Goal: Information Seeking & Learning: Learn about a topic

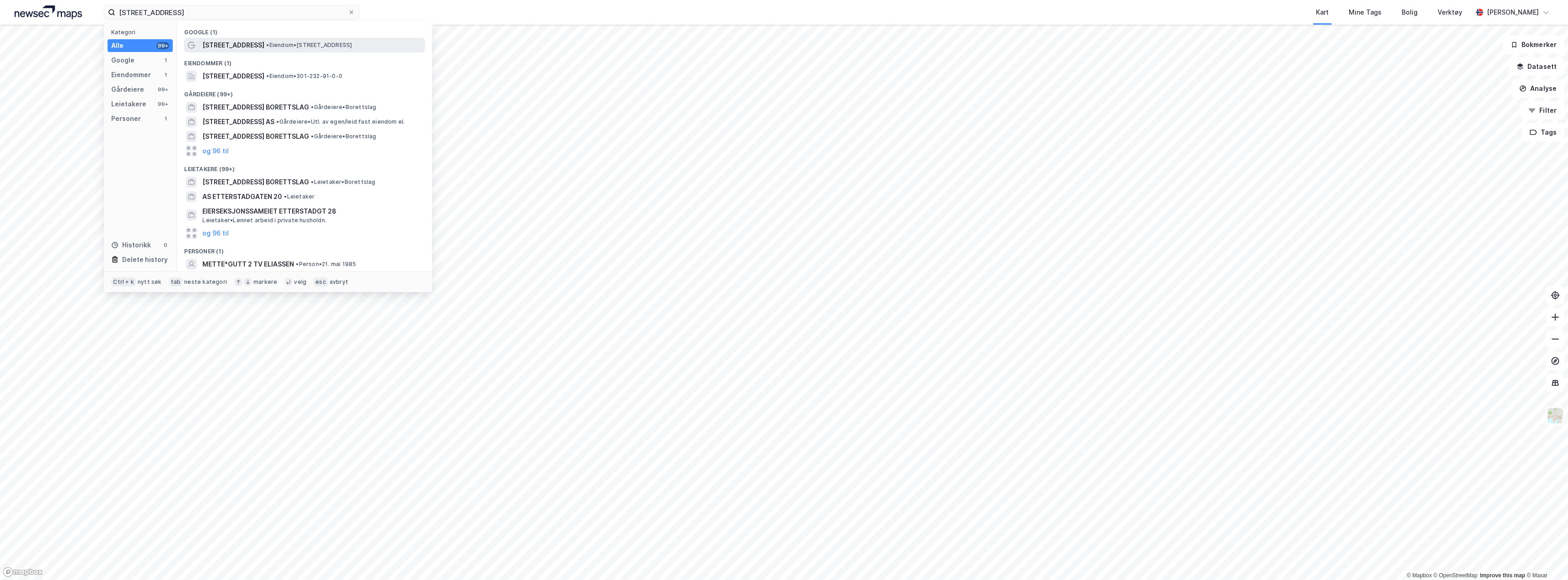
click at [266, 45] on span "•" at bounding box center [267, 45] width 3 height 7
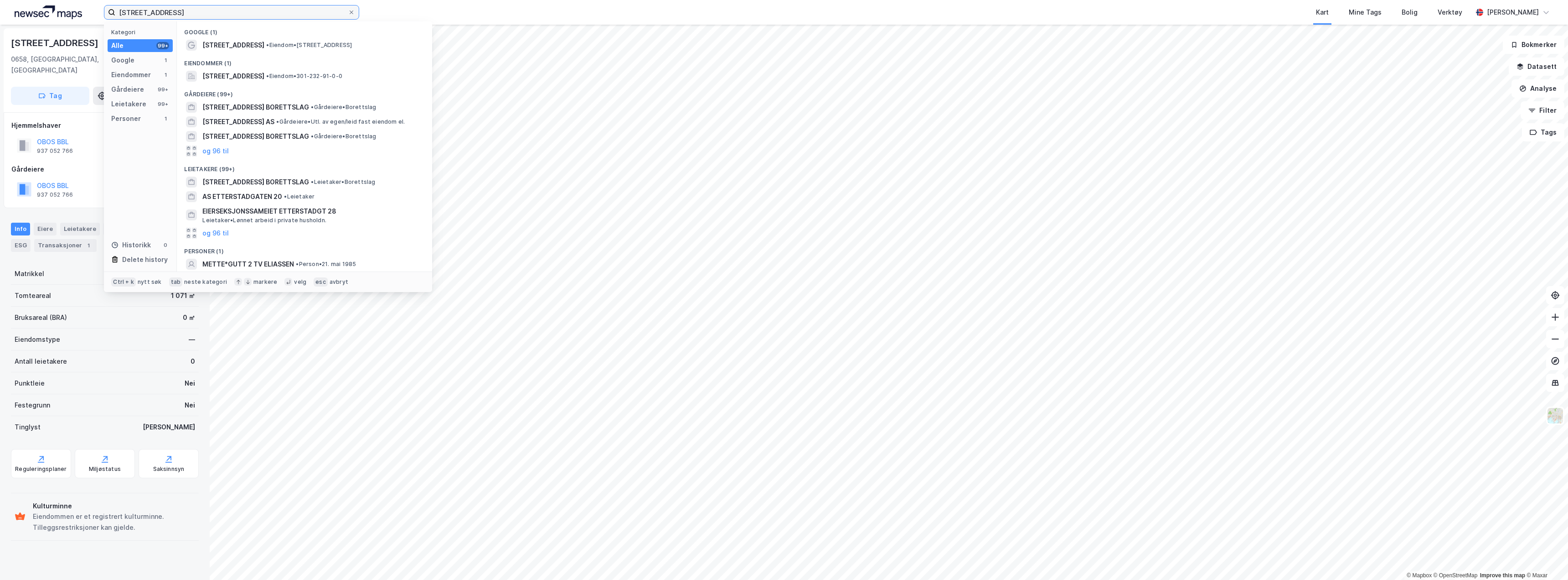
drag, startPoint x: 195, startPoint y: 8, endPoint x: 81, endPoint y: -1, distance: 114.4
click at [81, 0] on html "Etterstadgata, 2 Kategori Alle 99+ Google 1 Eiendommer 1 Gårdeiere 99+ Leietake…" at bounding box center [784, 290] width 1568 height 580
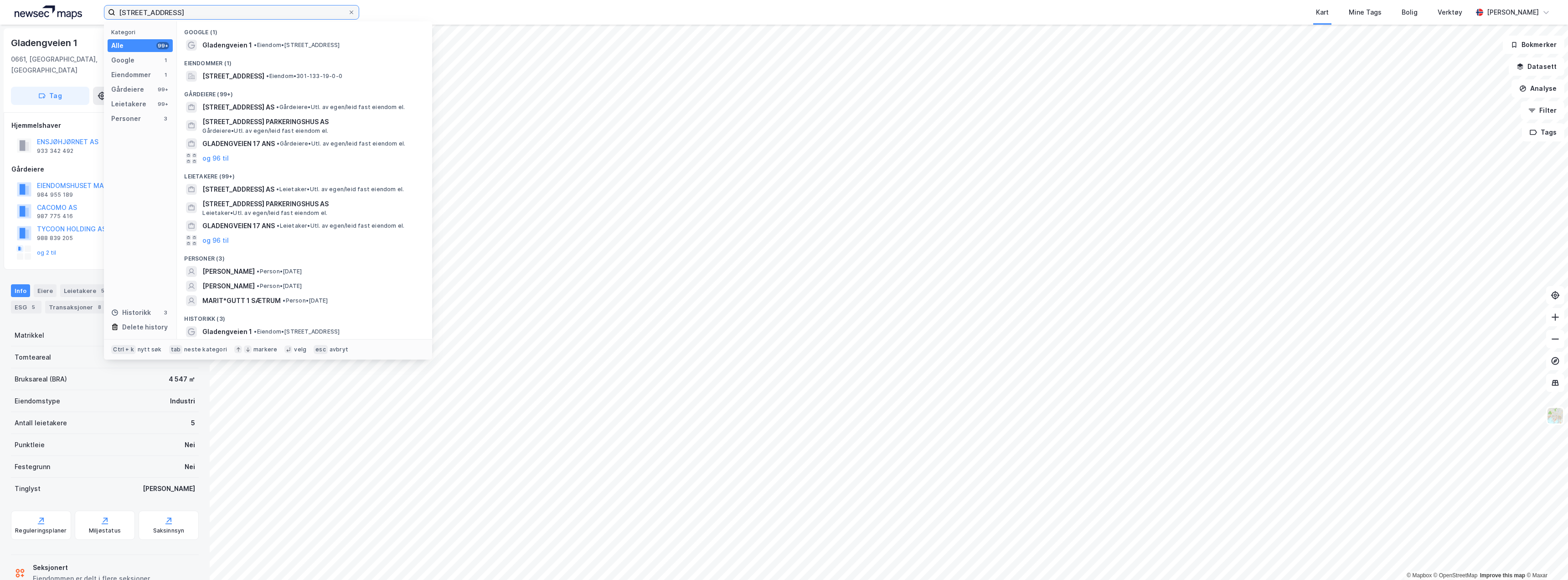
drag, startPoint x: 231, startPoint y: 15, endPoint x: 31, endPoint y: -4, distance: 200.9
click at [31, 0] on html "gladengveien 1 Kategori Alle 99+ Google 1 Eiendommer 1 Gårdeiere 99+ Leietakere…" at bounding box center [784, 290] width 1568 height 580
paste input "Arnljot Gellines vei, 29"
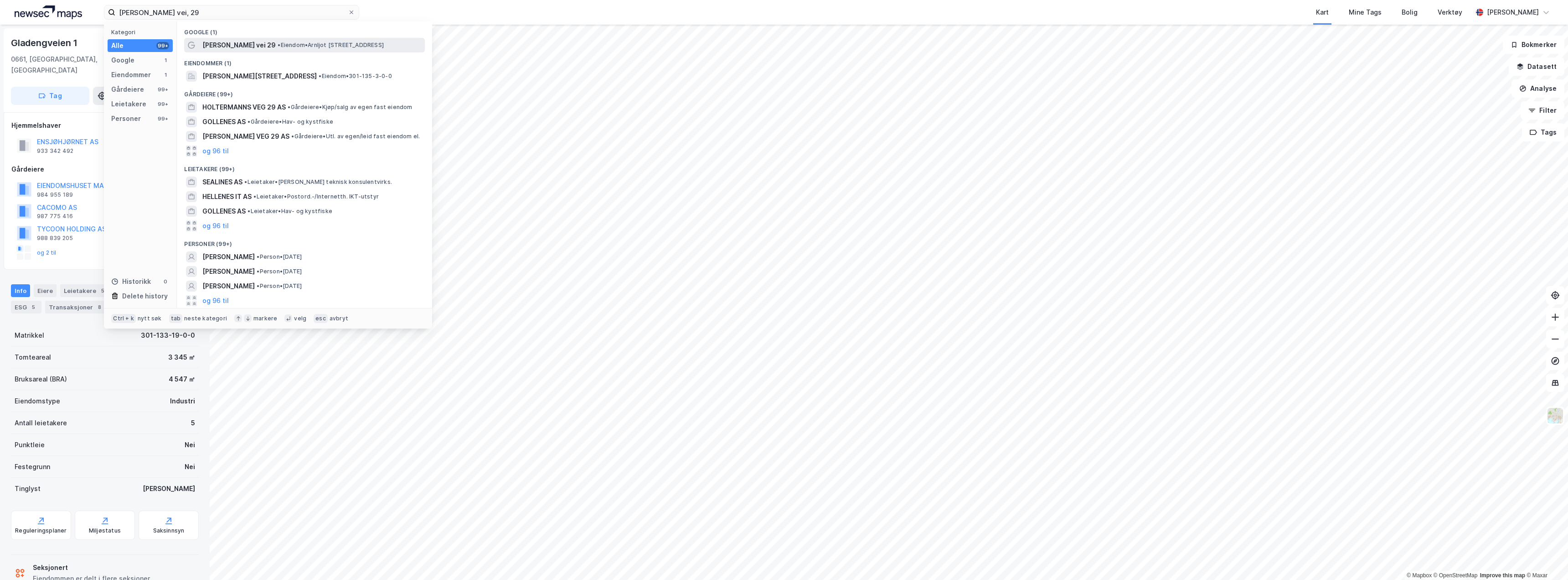
click at [210, 38] on div "Arnljot Gellines vei 29 • Eiendom • Arnljot Gellines vei 29, 0657 Oslo" at bounding box center [304, 45] width 241 height 15
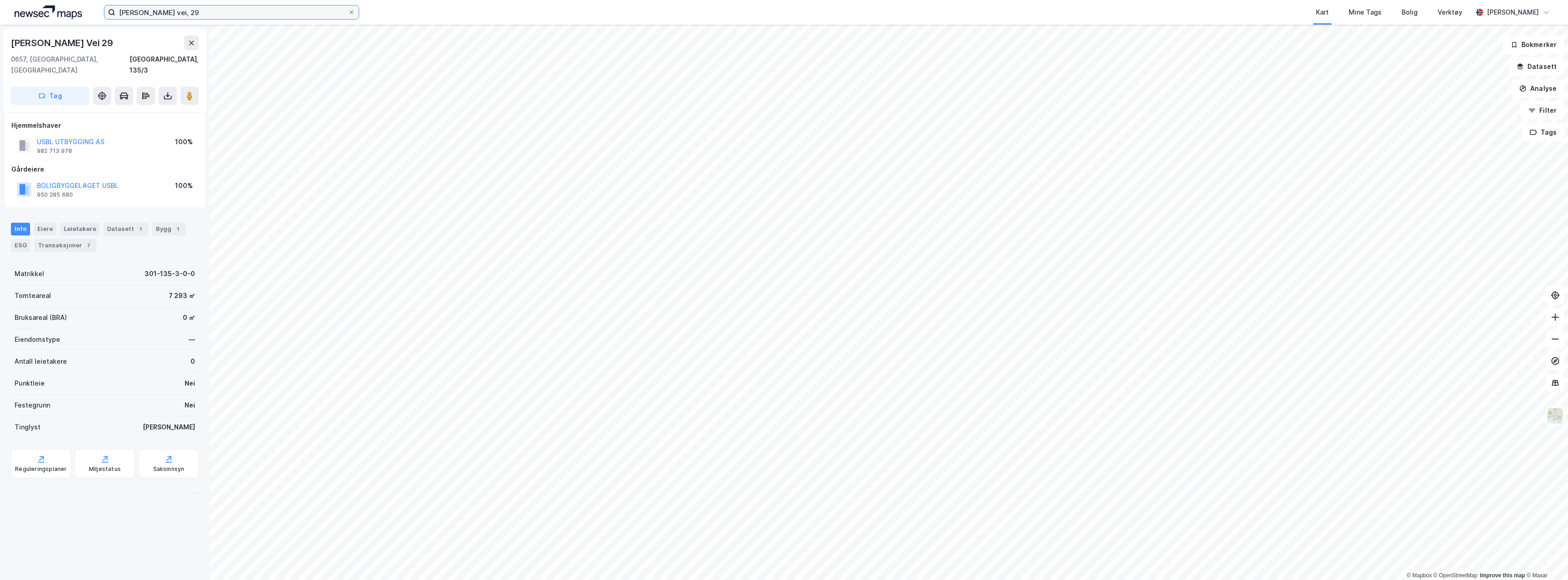
drag, startPoint x: 204, startPoint y: 15, endPoint x: 52, endPoint y: 0, distance: 152.7
click at [113, 10] on label "Arnljot Gellines vei, 29" at bounding box center [232, 12] width 255 height 15
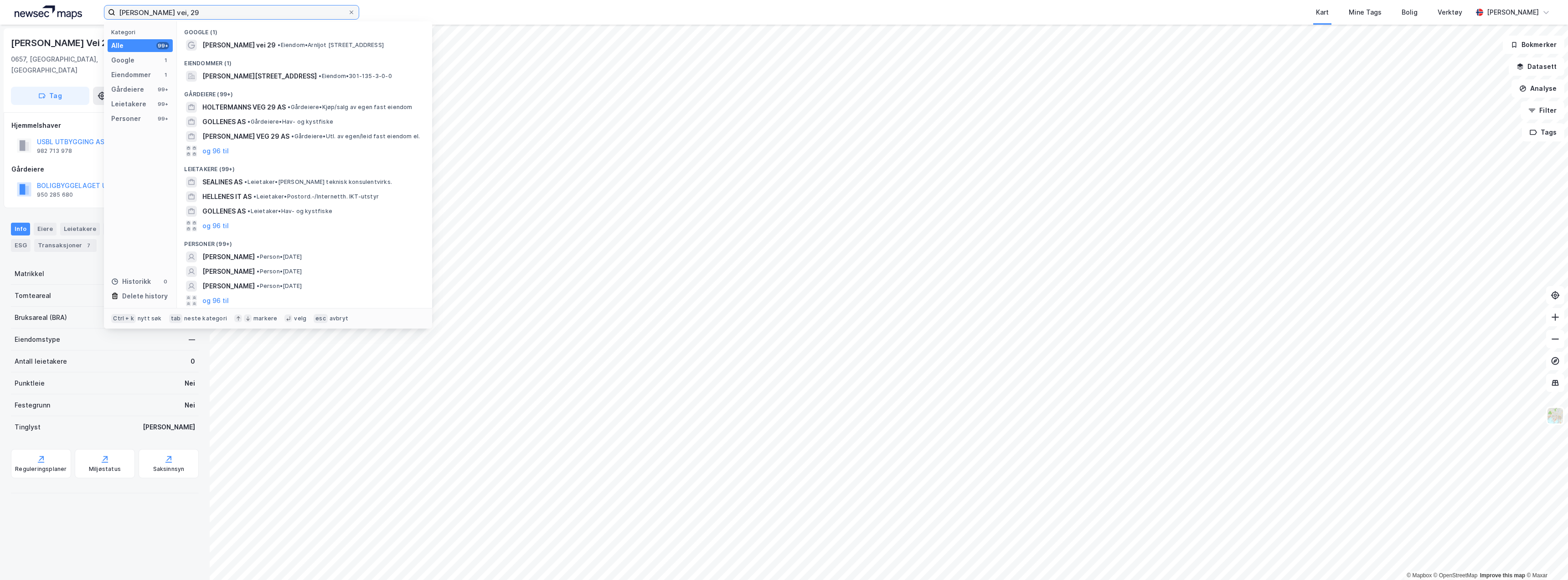
paste input "[STREET_ADDRESS]"
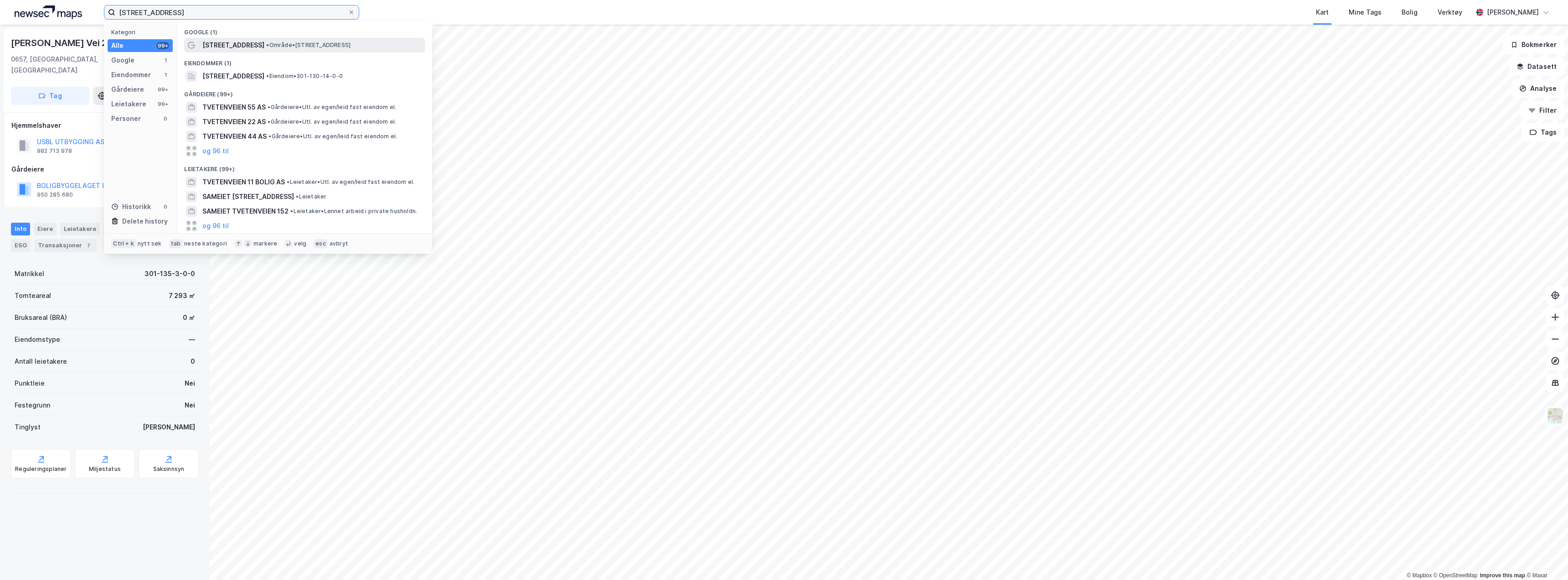
type input "[STREET_ADDRESS]"
click at [231, 46] on span "[STREET_ADDRESS]" at bounding box center [234, 45] width 62 height 11
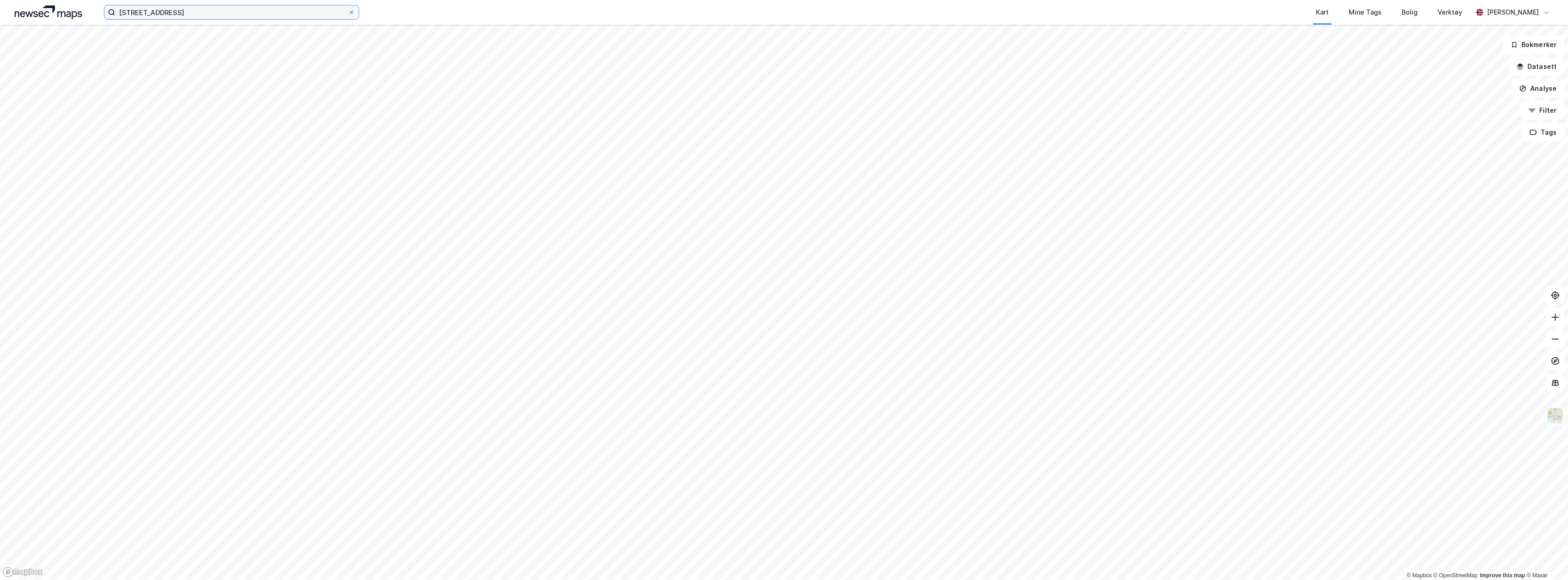
click at [180, 13] on input "[STREET_ADDRESS]" at bounding box center [231, 13] width 233 height 14
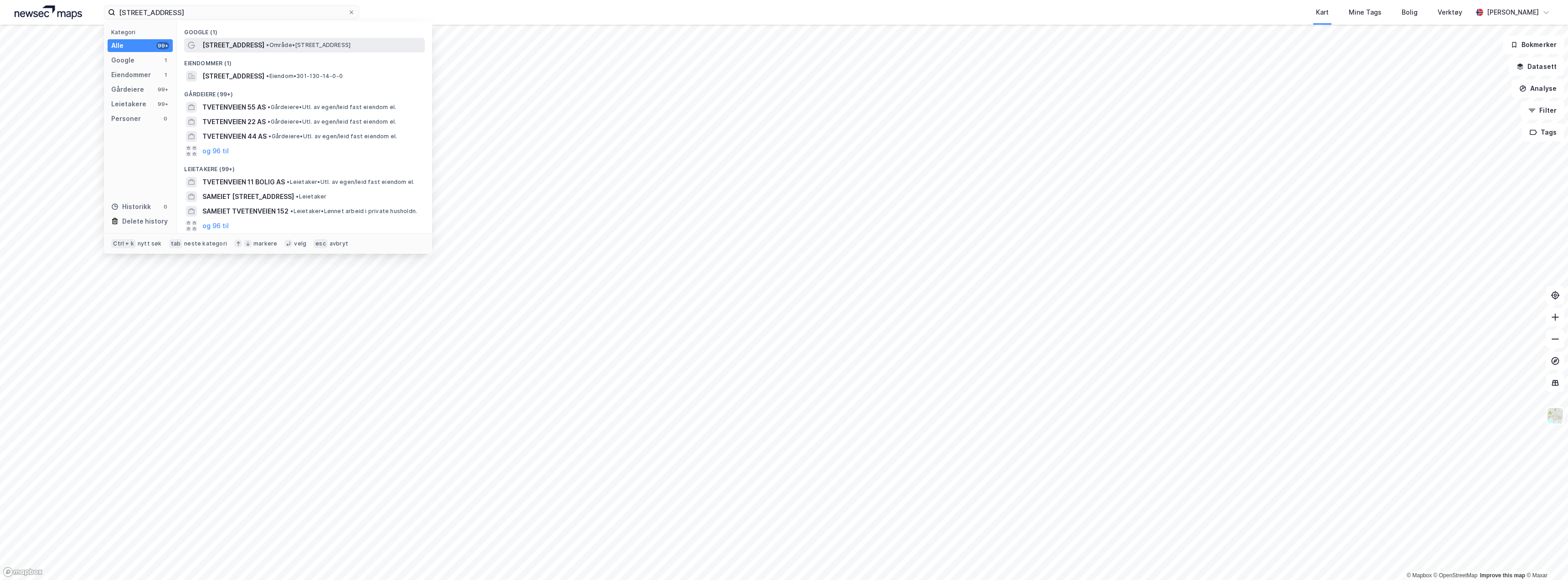
click at [230, 44] on span "[STREET_ADDRESS]" at bounding box center [234, 45] width 62 height 11
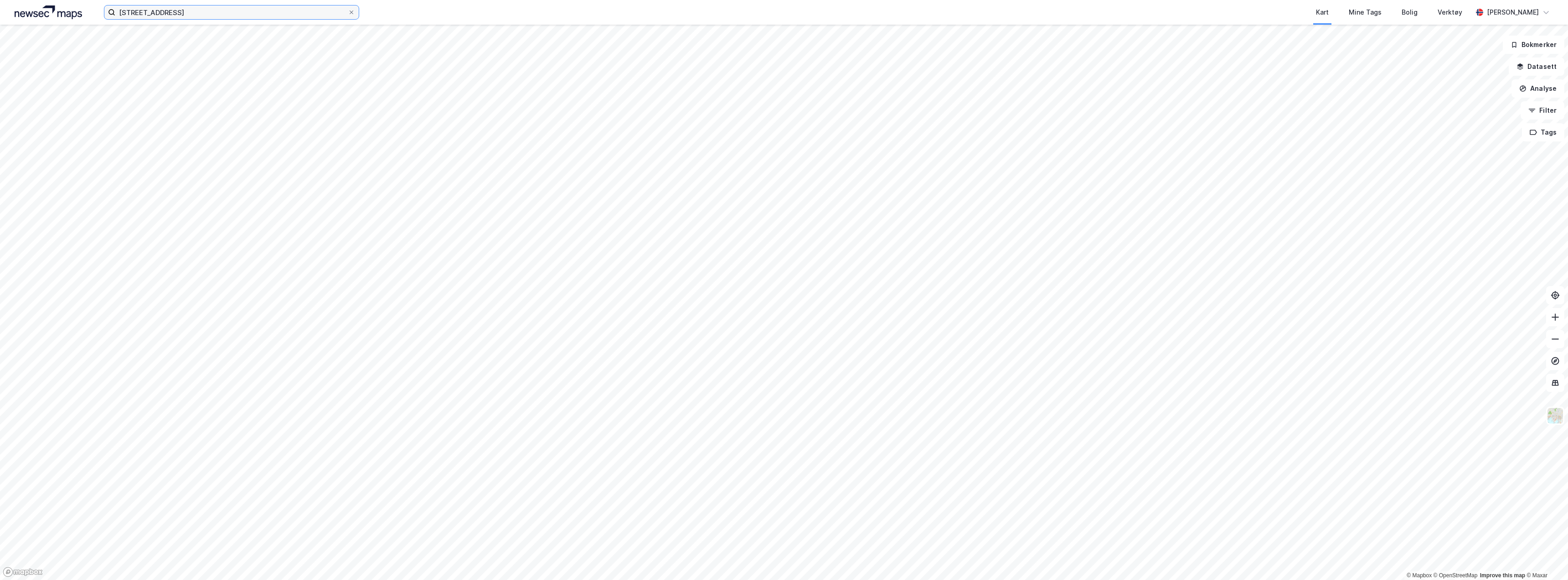
click at [171, 13] on input "[STREET_ADDRESS]" at bounding box center [231, 13] width 233 height 14
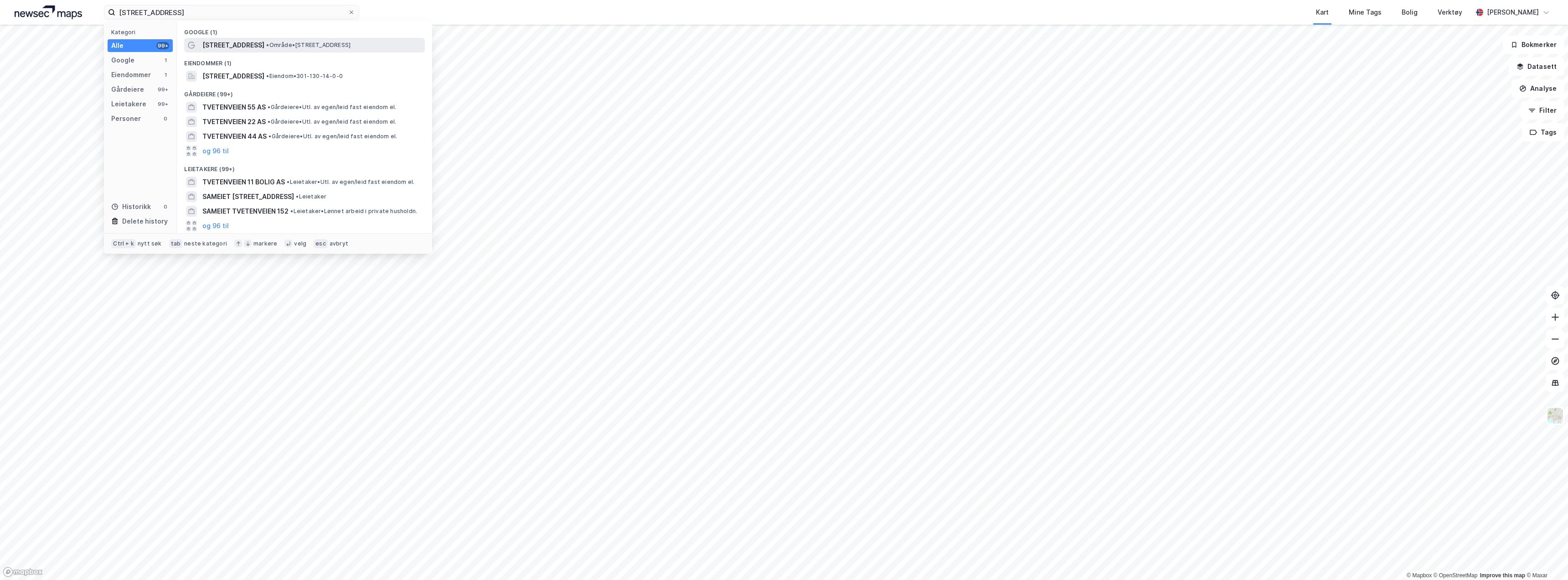
click at [218, 46] on span "[STREET_ADDRESS]" at bounding box center [234, 45] width 62 height 11
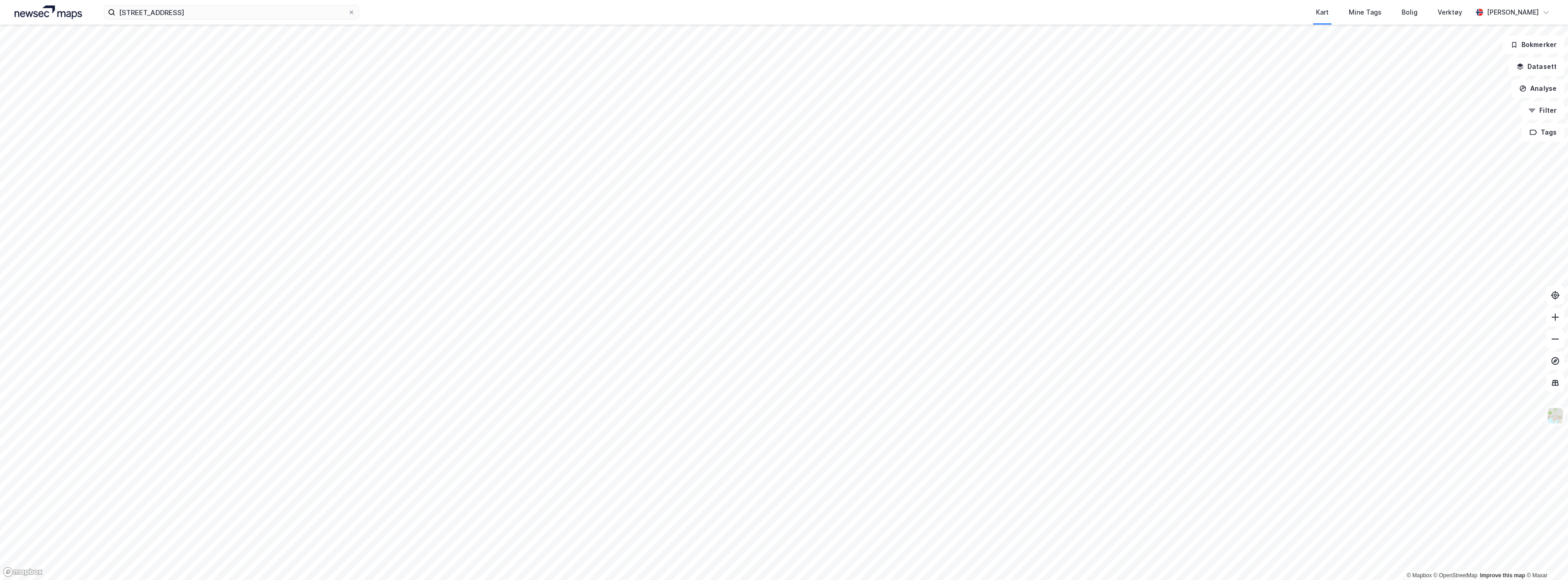
click at [75, 13] on img at bounding box center [48, 13] width 67 height 14
click at [167, 12] on input "[STREET_ADDRESS]" at bounding box center [231, 13] width 233 height 14
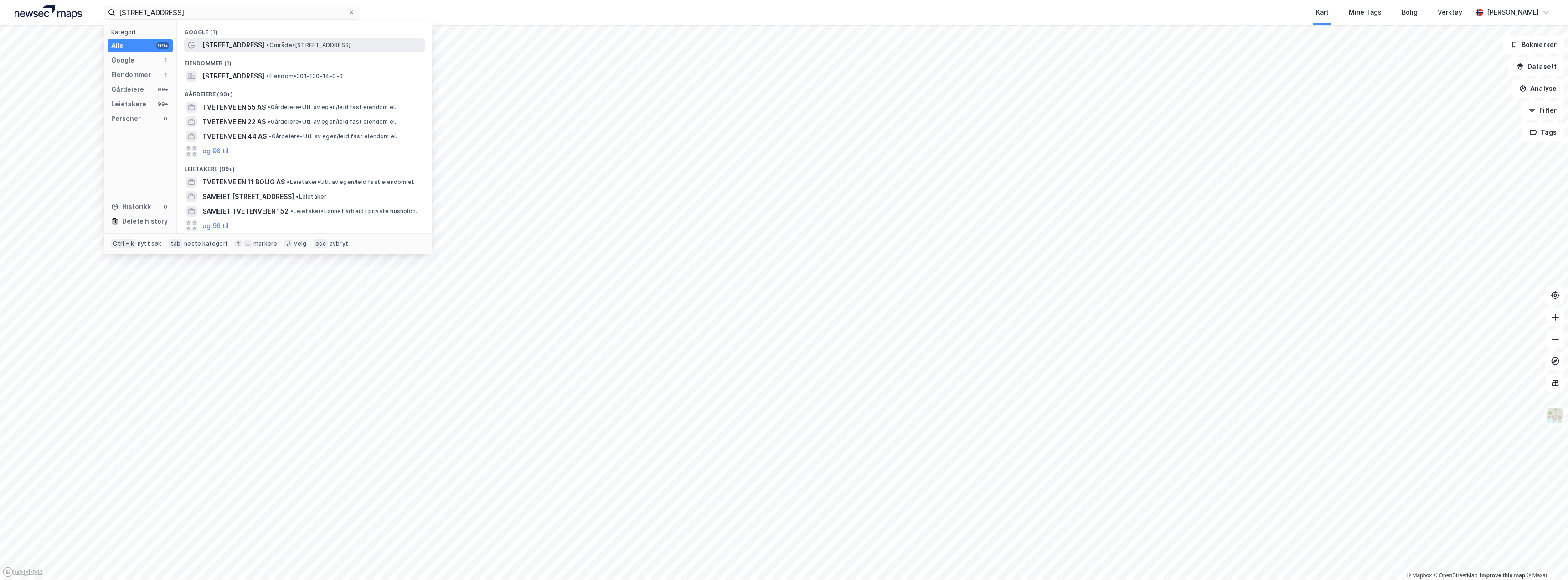
click at [212, 47] on span "[STREET_ADDRESS]" at bounding box center [234, 45] width 62 height 11
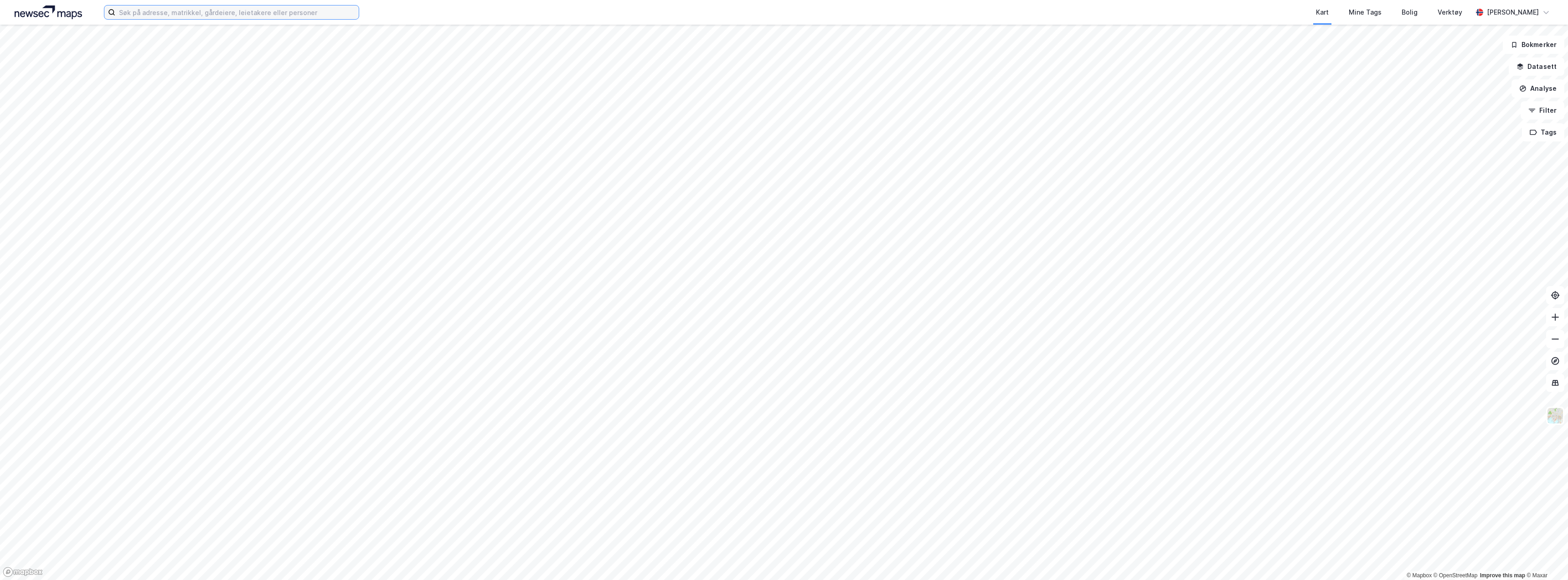
click at [195, 11] on input at bounding box center [237, 13] width 244 height 14
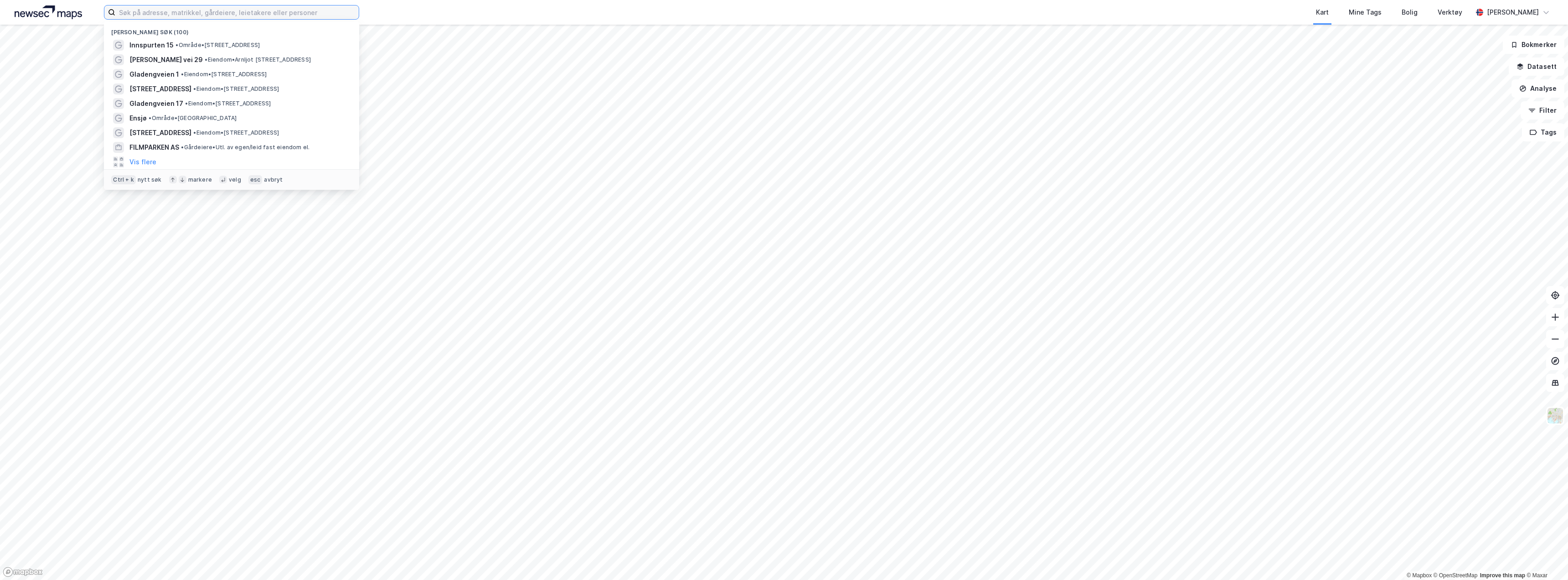
paste input "[STREET_ADDRESS]"
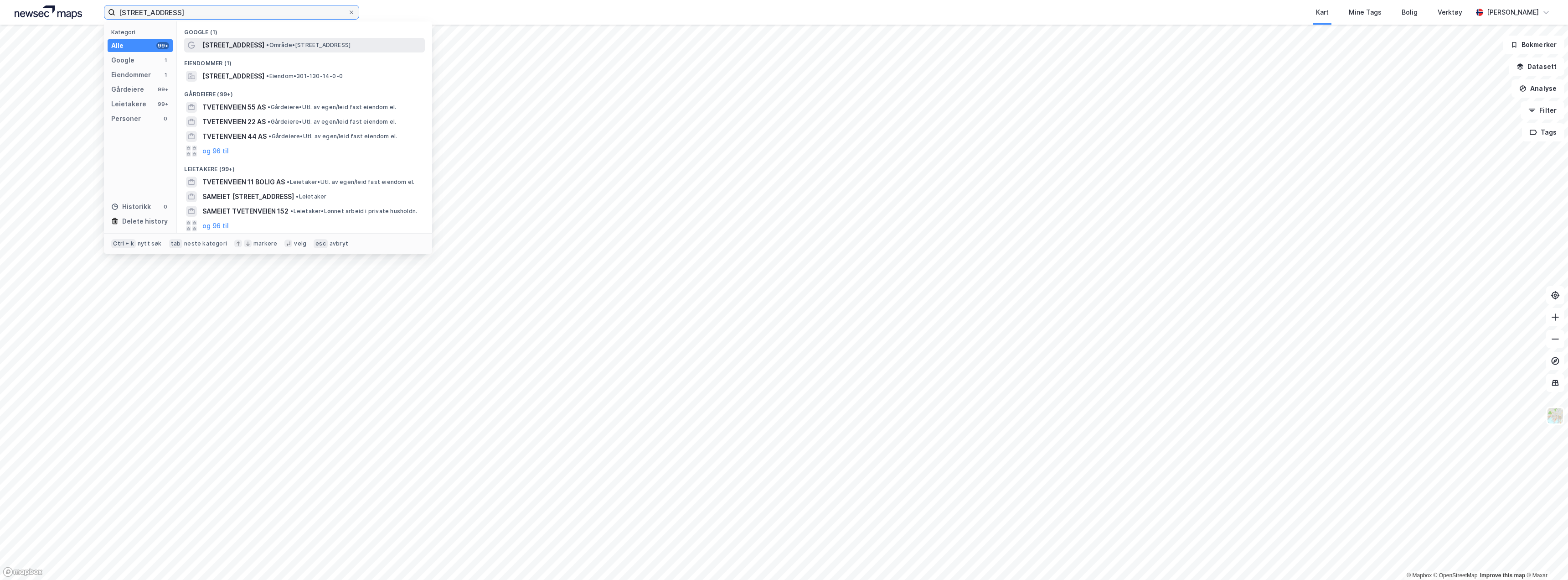
type input "[STREET_ADDRESS]"
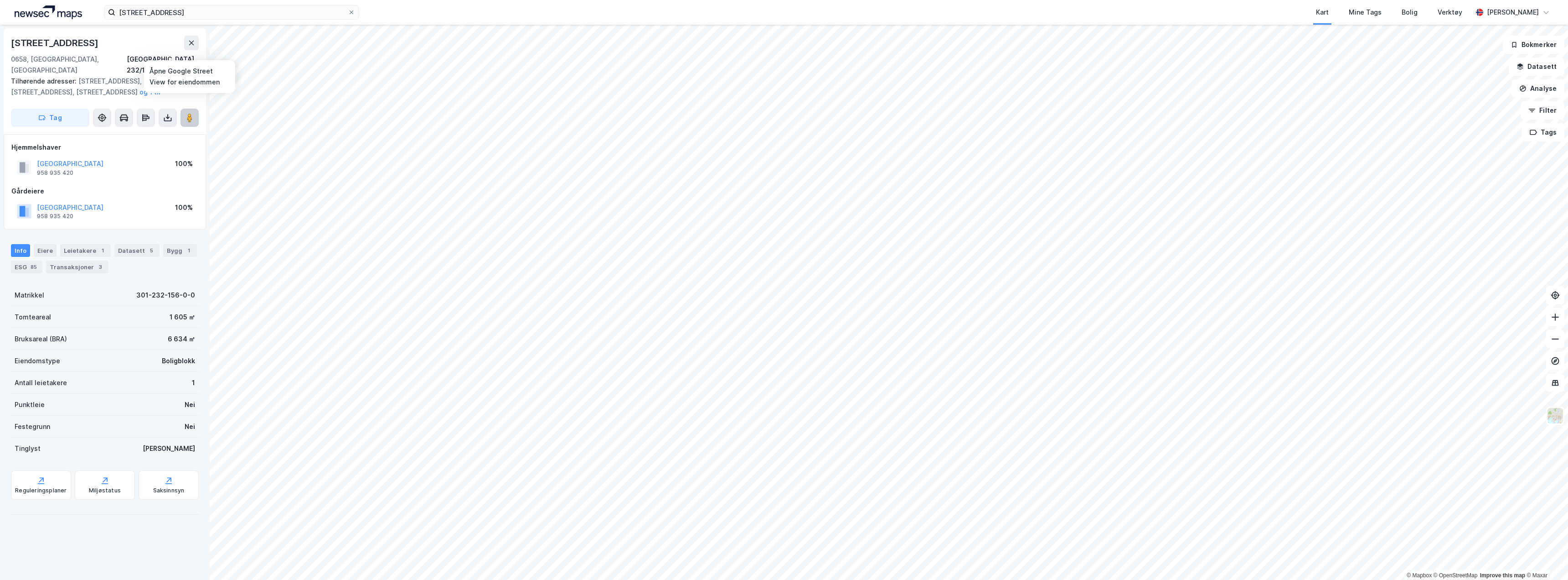
click at [193, 113] on icon at bounding box center [189, 117] width 9 height 9
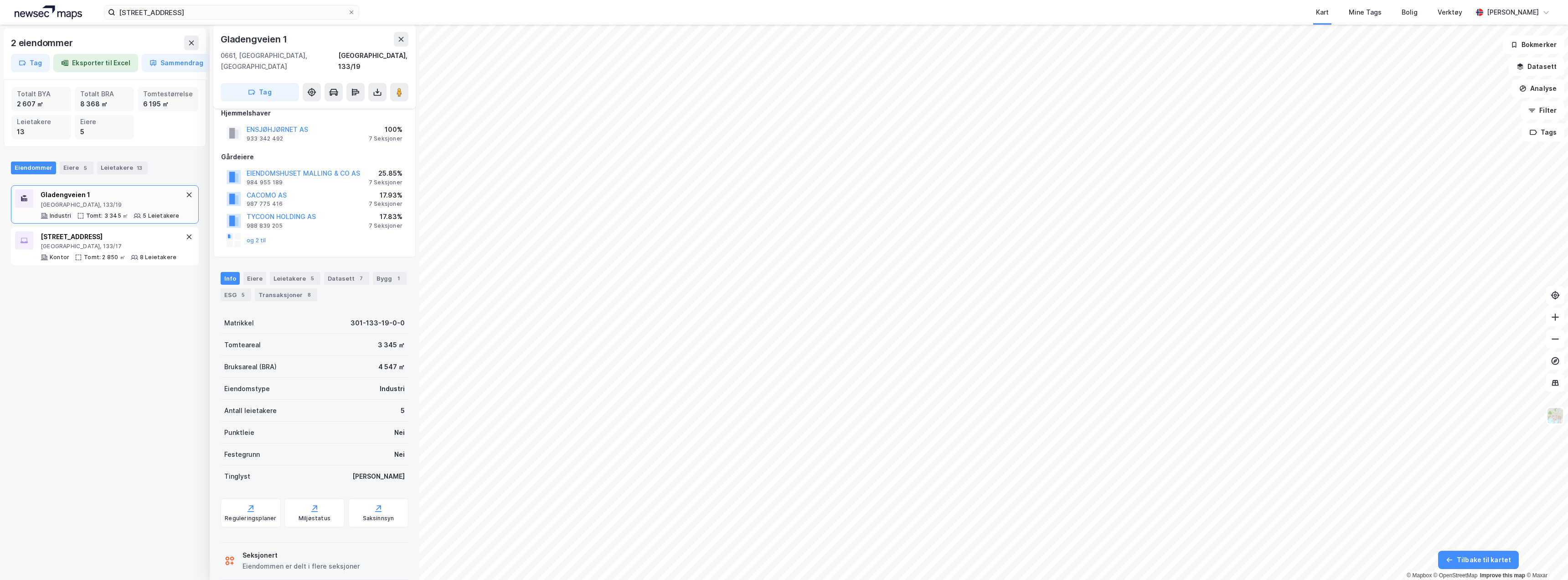
scroll to position [16, 0]
click at [243, 495] on div "Reguleringsplaner" at bounding box center [250, 510] width 60 height 29
